Goal: Task Accomplishment & Management: Complete application form

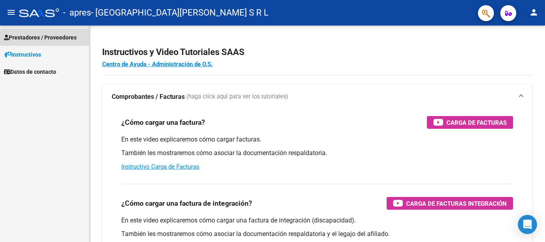
click at [48, 34] on span "Prestadores / Proveedores" at bounding box center [40, 37] width 73 height 9
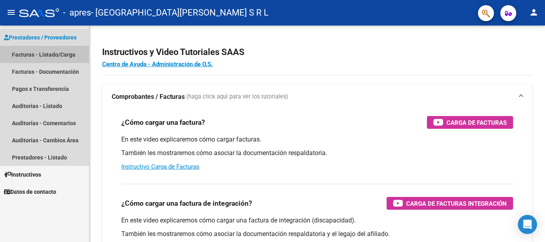
click at [43, 53] on link "Facturas - Listado/Carga" at bounding box center [44, 54] width 89 height 17
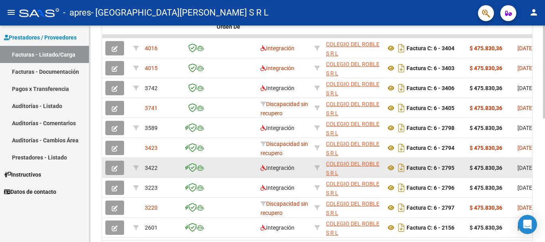
scroll to position [279, 0]
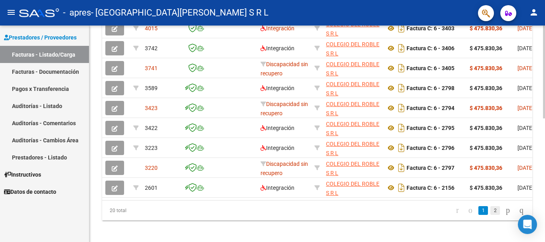
click at [491, 215] on link "2" at bounding box center [496, 210] width 10 height 9
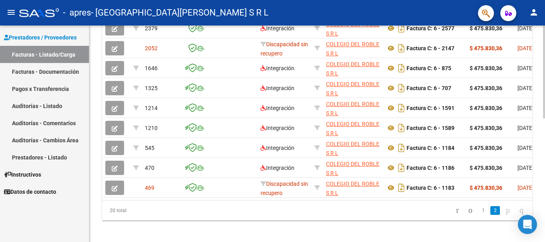
scroll to position [199, 0]
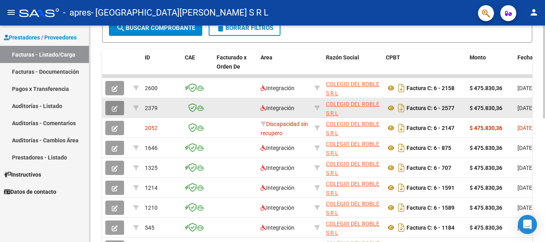
click at [112, 107] on icon "button" at bounding box center [115, 109] width 6 height 6
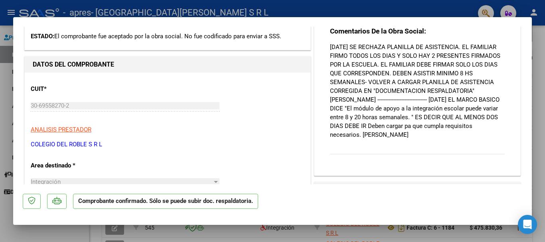
scroll to position [0, 0]
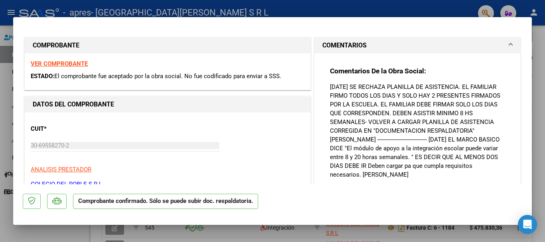
type input "$ 0,00"
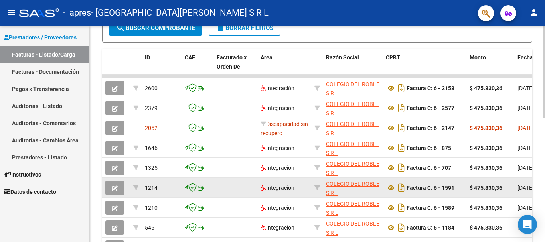
scroll to position [10, 0]
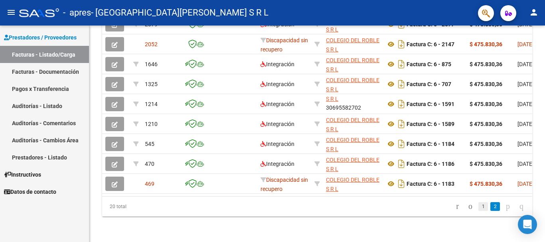
click at [479, 208] on link "1" at bounding box center [484, 206] width 10 height 9
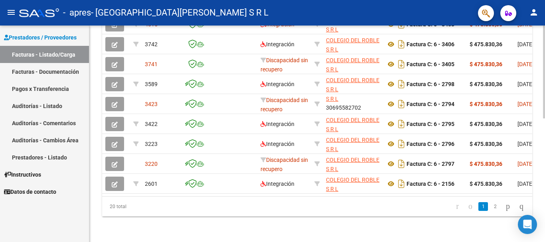
scroll to position [210, 0]
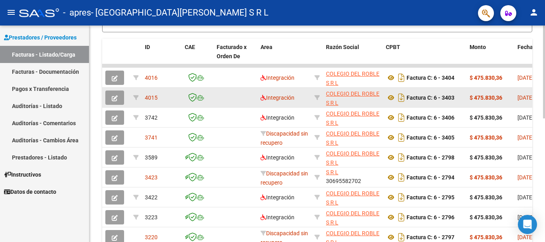
click at [116, 99] on icon "button" at bounding box center [115, 98] width 6 height 6
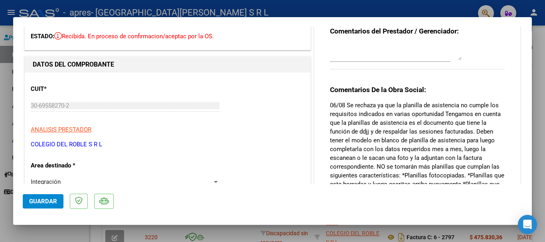
scroll to position [0, 0]
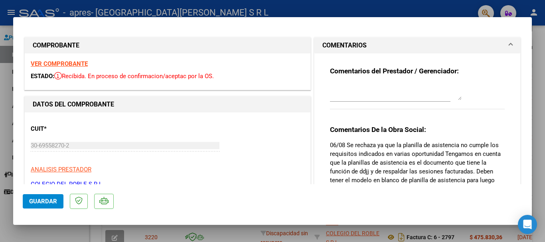
type input "$ 0,00"
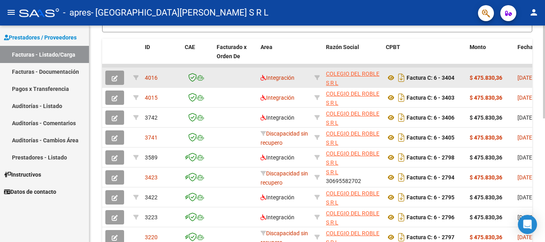
click at [122, 77] on button "button" at bounding box center [114, 78] width 19 height 14
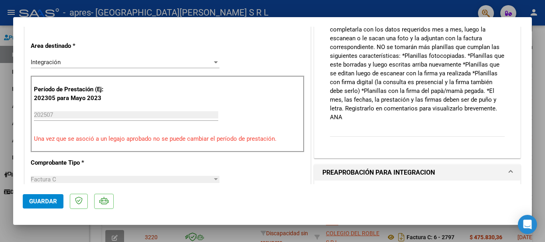
scroll to position [200, 0]
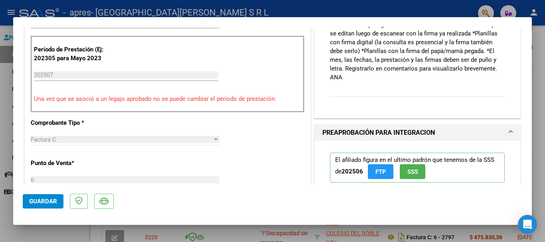
type input "$ 0,00"
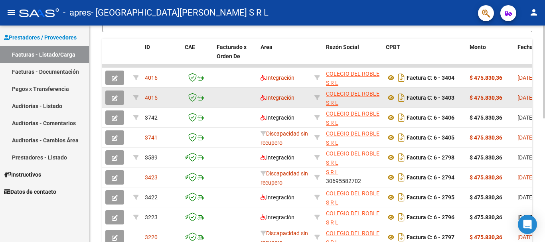
click at [121, 99] on button "button" at bounding box center [114, 98] width 19 height 14
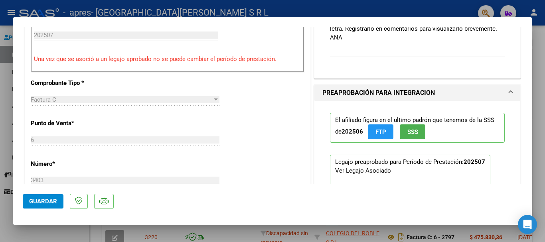
scroll to position [0, 0]
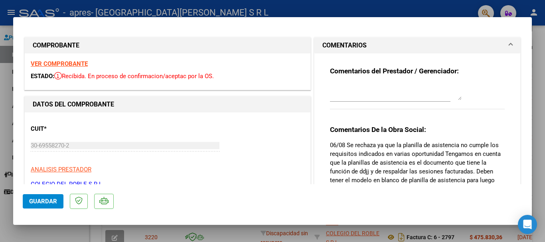
type input "$ 0,00"
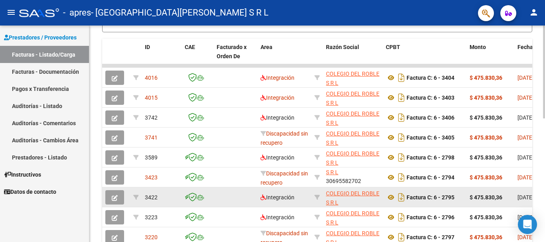
scroll to position [289, 0]
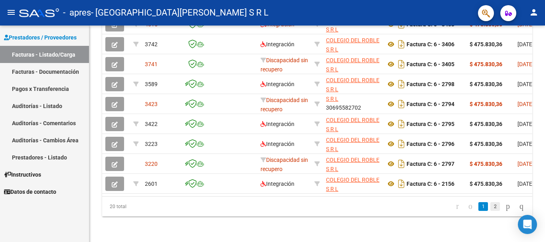
click at [491, 210] on link "2" at bounding box center [496, 206] width 10 height 9
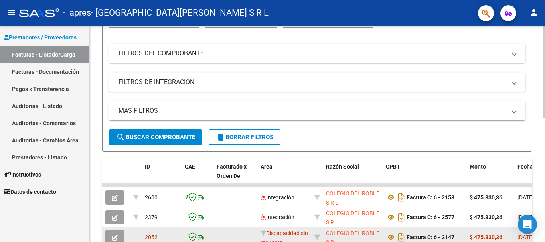
scroll to position [170, 0]
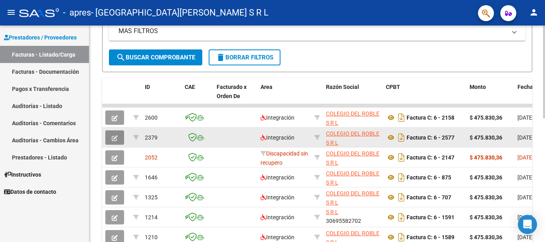
click at [109, 143] on button "button" at bounding box center [114, 138] width 19 height 14
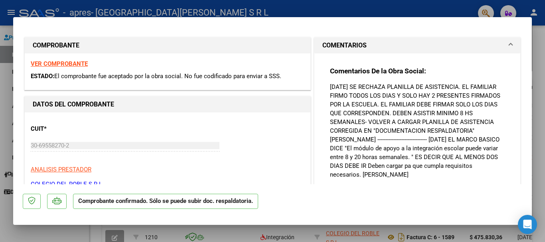
drag, startPoint x: 28, startPoint y: 78, endPoint x: 293, endPoint y: 76, distance: 264.7
click at [293, 76] on div "VER COMPROBANTE ESTADO: El comprobante fue aceptado por la obra social. No fue …" at bounding box center [168, 71] width 286 height 36
copy div "ESTADO: El comprobante fue aceptado por la obra social. No fue codificado para …"
